Goal: Information Seeking & Learning: Learn about a topic

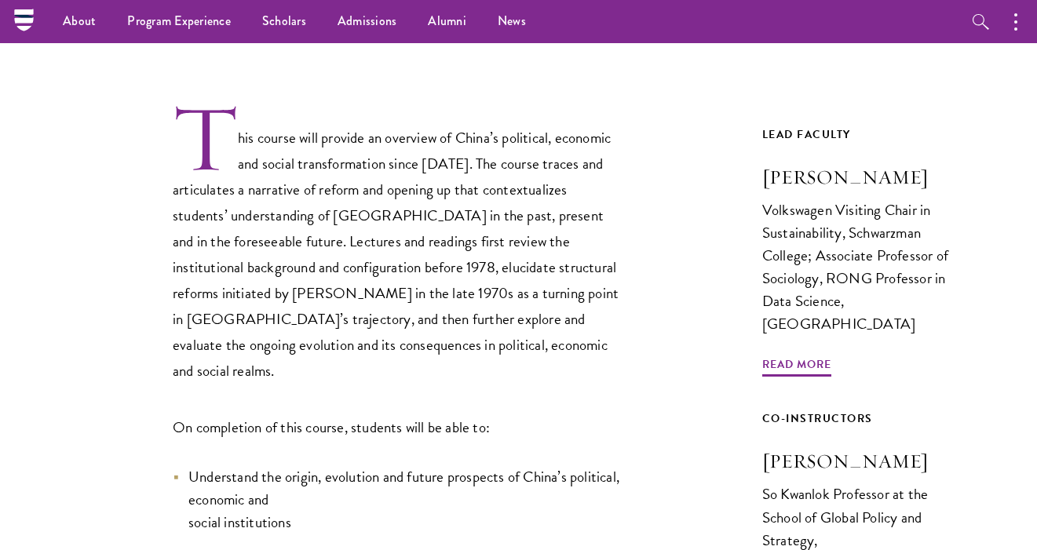
scroll to position [510, 0]
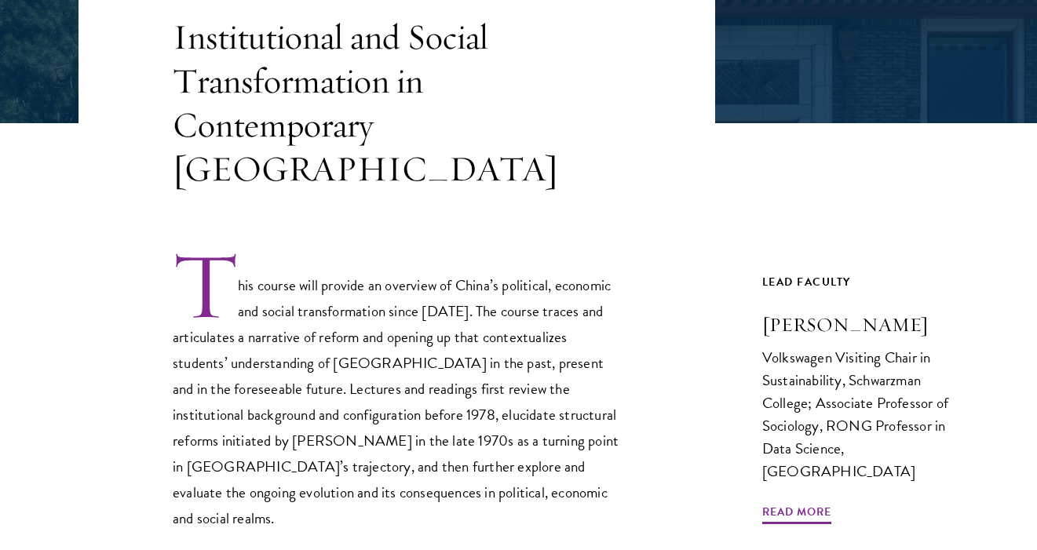
scroll to position [367, 0]
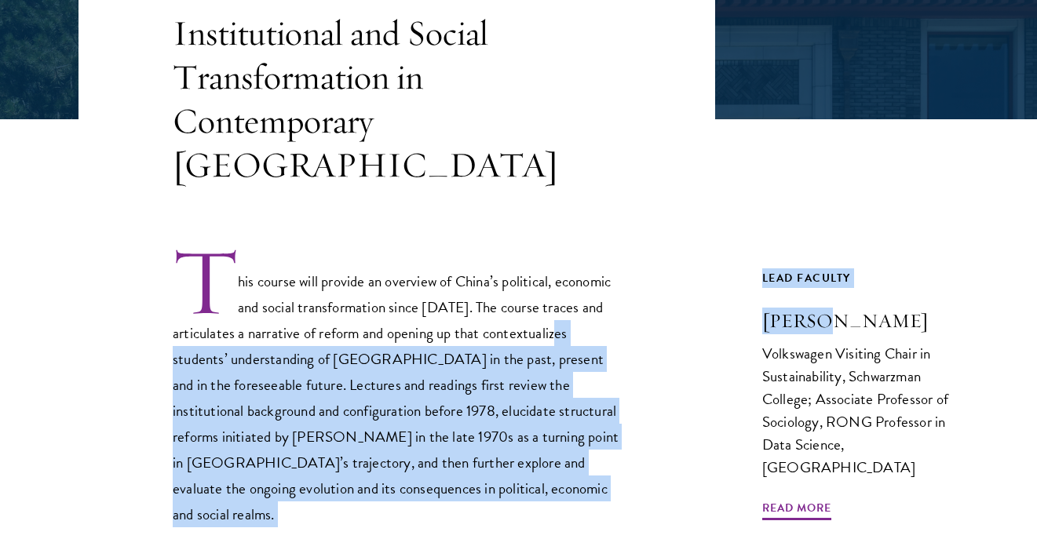
drag, startPoint x: 737, startPoint y: 278, endPoint x: 824, endPoint y: 276, distance: 86.4
click at [813, 308] on h3 "[PERSON_NAME]" at bounding box center [860, 321] width 196 height 27
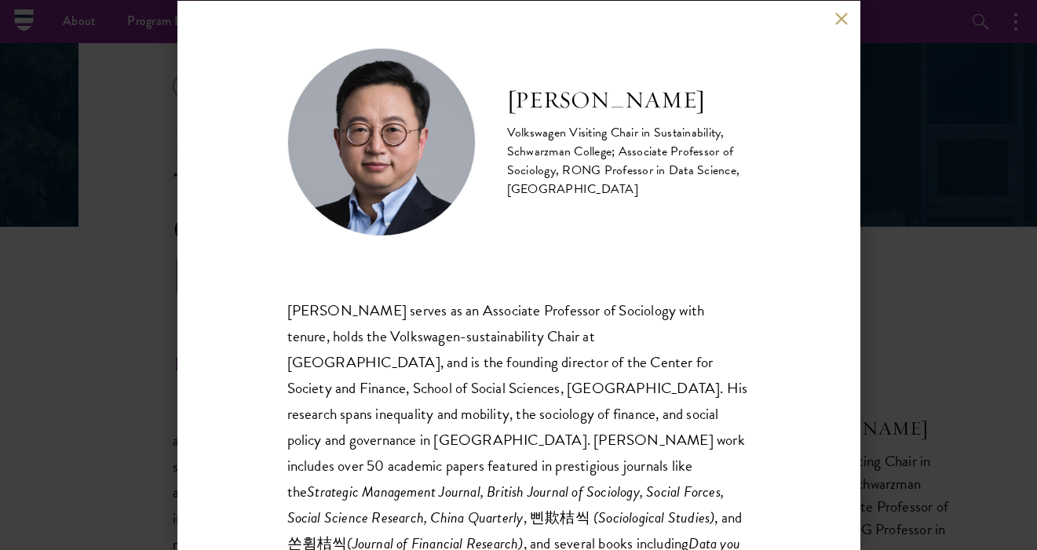
scroll to position [261, 0]
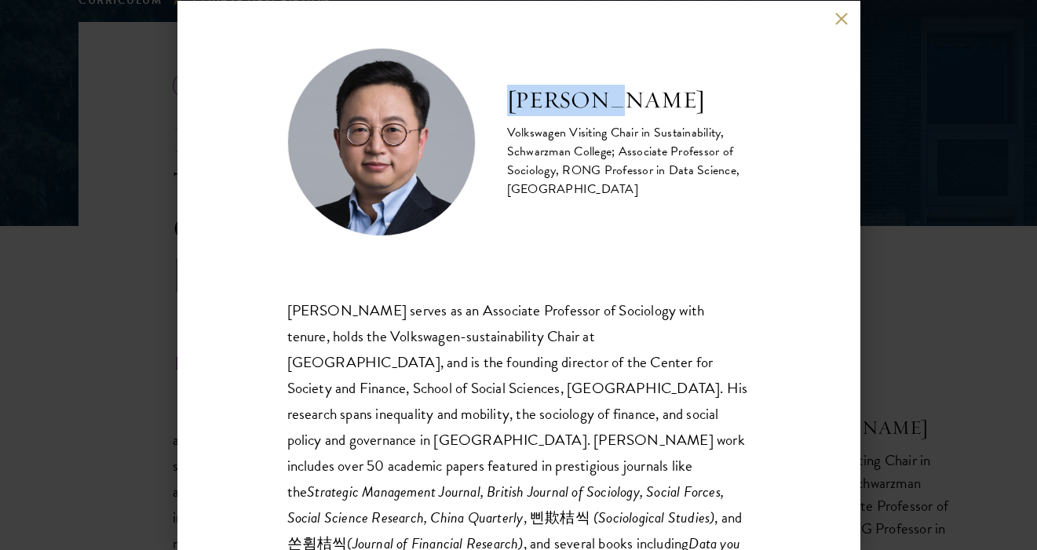
drag, startPoint x: 510, startPoint y: 91, endPoint x: 633, endPoint y: 93, distance: 123.3
click at [633, 93] on h2 "[PERSON_NAME]" at bounding box center [628, 100] width 243 height 31
copy h2 "[PERSON_NAME]"
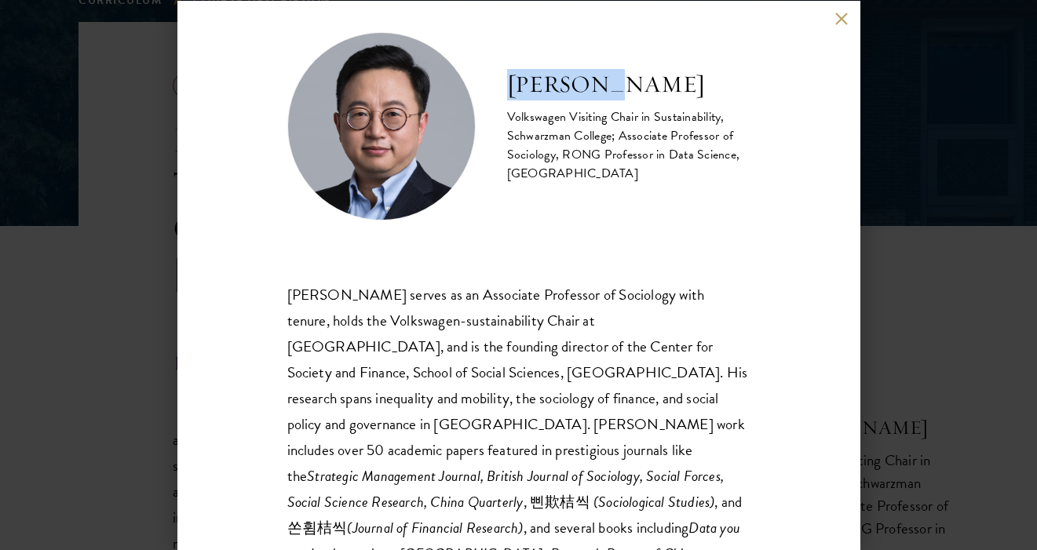
scroll to position [16, 0]
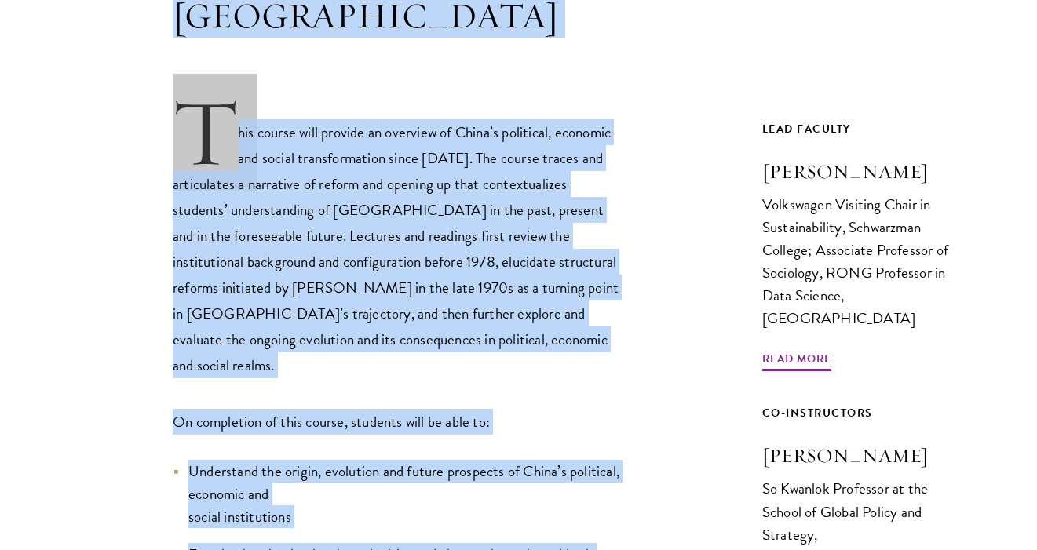
scroll to position [817, 0]
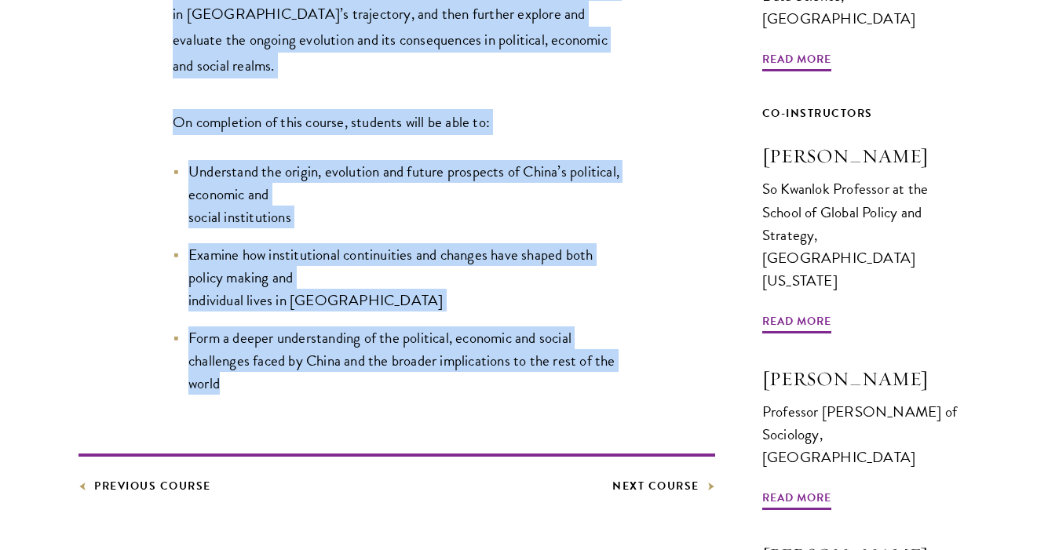
drag, startPoint x: 177, startPoint y: 155, endPoint x: 427, endPoint y: 323, distance: 301.6
click at [427, 323] on div "Core Curriculum Institutional and Social Transformation in Contemporary [GEOGRA…" at bounding box center [519, 190] width 880 height 1449
copy div "Loremipsumdol sit Ametco Adipiscingelit se Doeiusmodtem Incid Utla etdolo magn …"
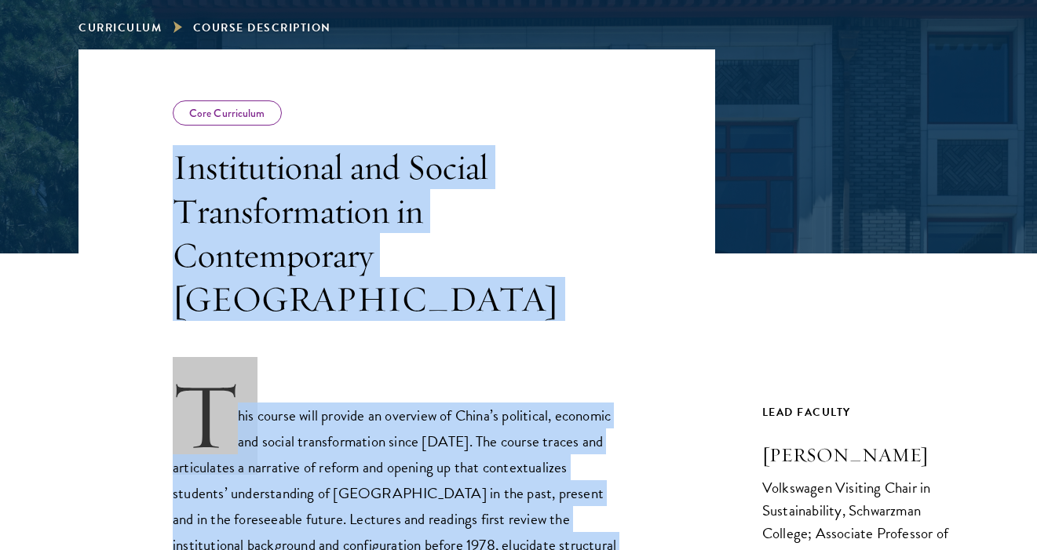
scroll to position [243, 0]
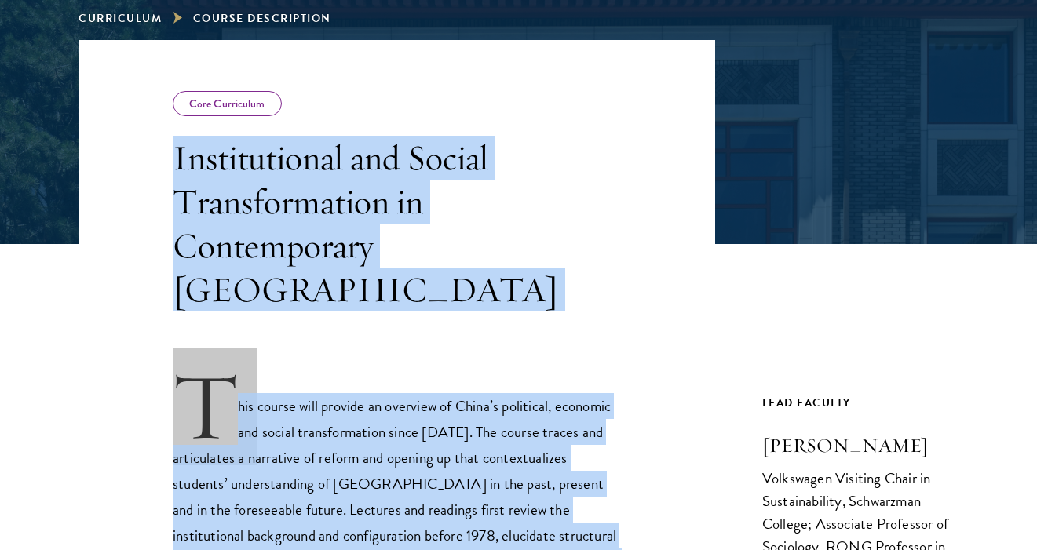
drag, startPoint x: 937, startPoint y: 400, endPoint x: 682, endPoint y: 147, distance: 359.2
